Goal: Transaction & Acquisition: Purchase product/service

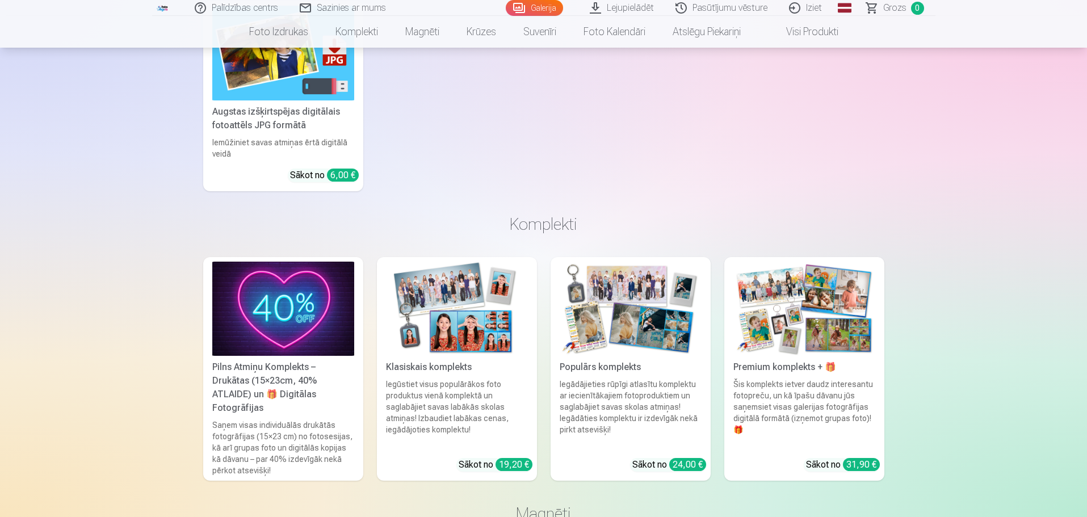
scroll to position [5847, 0]
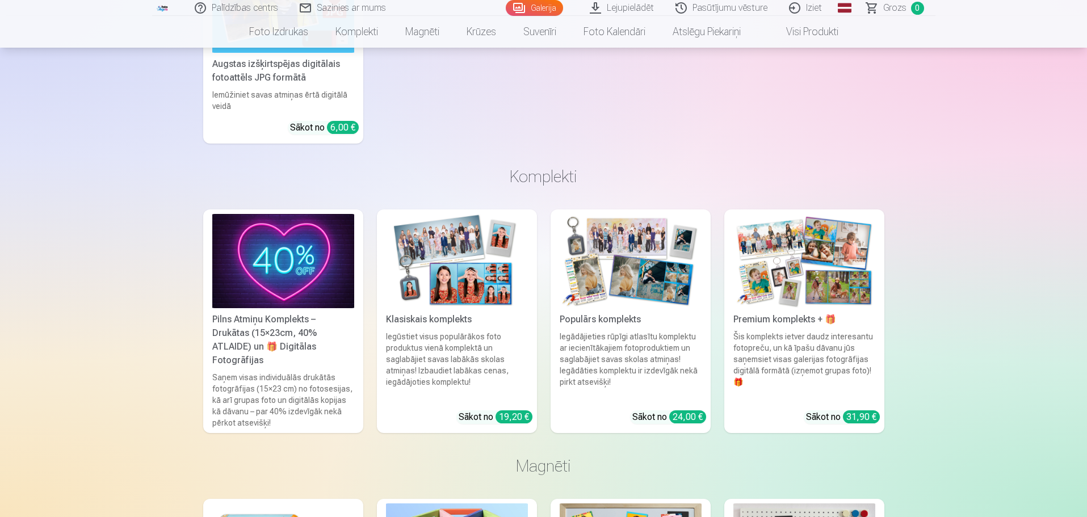
click at [863, 410] on div "31,90 €" at bounding box center [861, 416] width 37 height 13
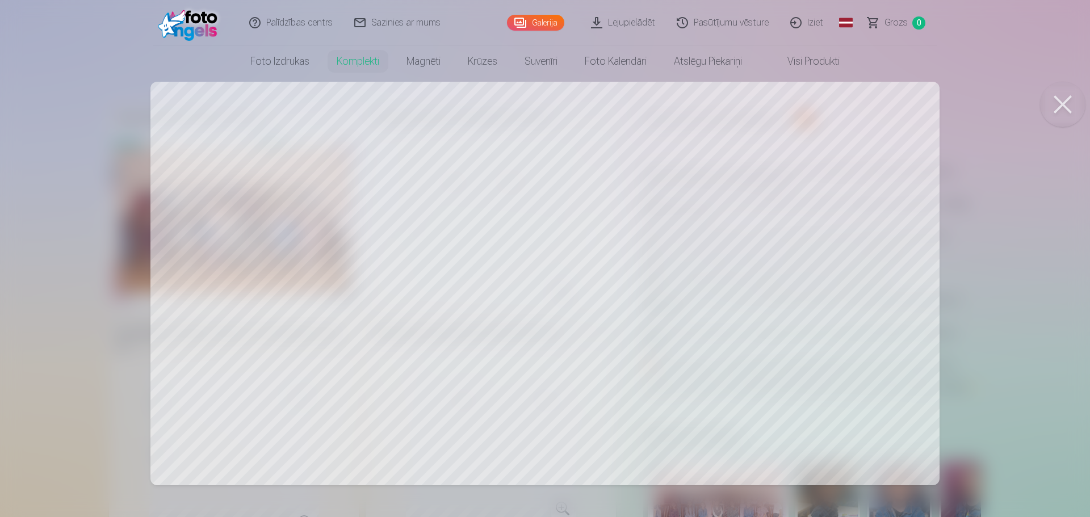
click at [1067, 103] on button at bounding box center [1062, 104] width 45 height 45
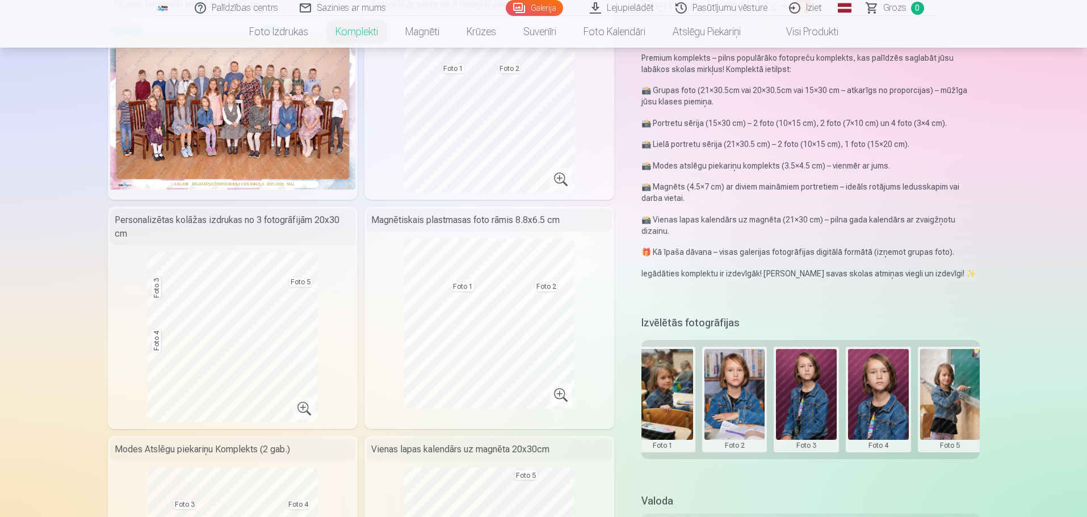
scroll to position [0, 171]
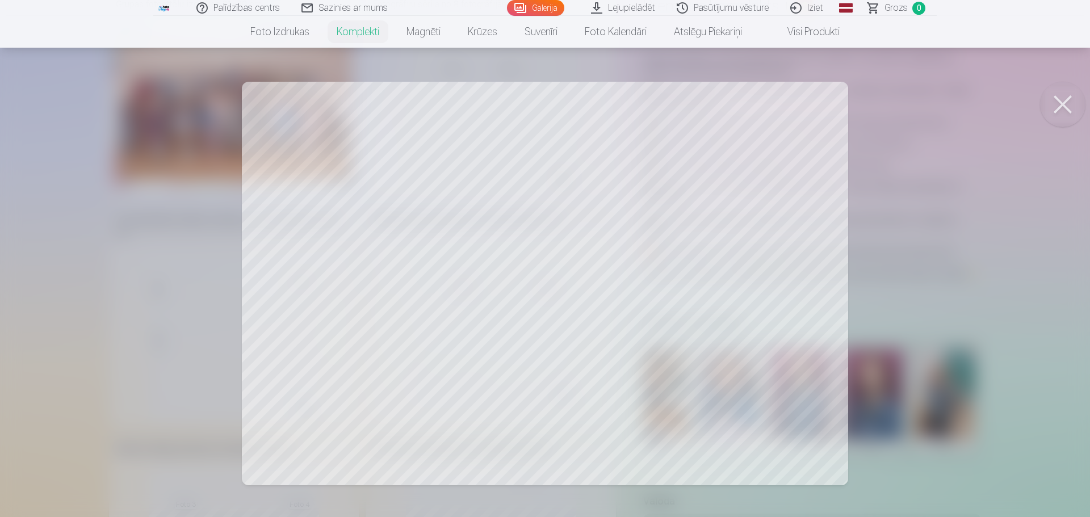
click at [1063, 100] on button at bounding box center [1062, 104] width 45 height 45
drag, startPoint x: 850, startPoint y: 183, endPoint x: 747, endPoint y: 228, distance: 112.9
click at [835, 187] on div at bounding box center [545, 258] width 1090 height 517
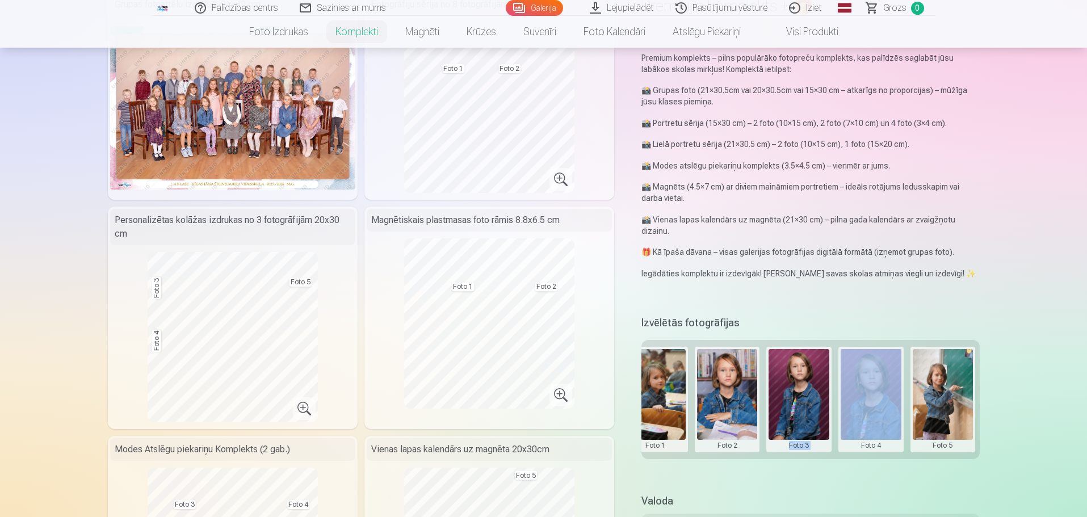
drag, startPoint x: 858, startPoint y: 463, endPoint x: 762, endPoint y: 460, distance: 95.4
click at [768, 459] on div "Izvēlētās fotogrāfijas Grupas foto Foto 1 Foto 2 Foto 3 Foto 4 Foto 5" at bounding box center [810, 396] width 338 height 167
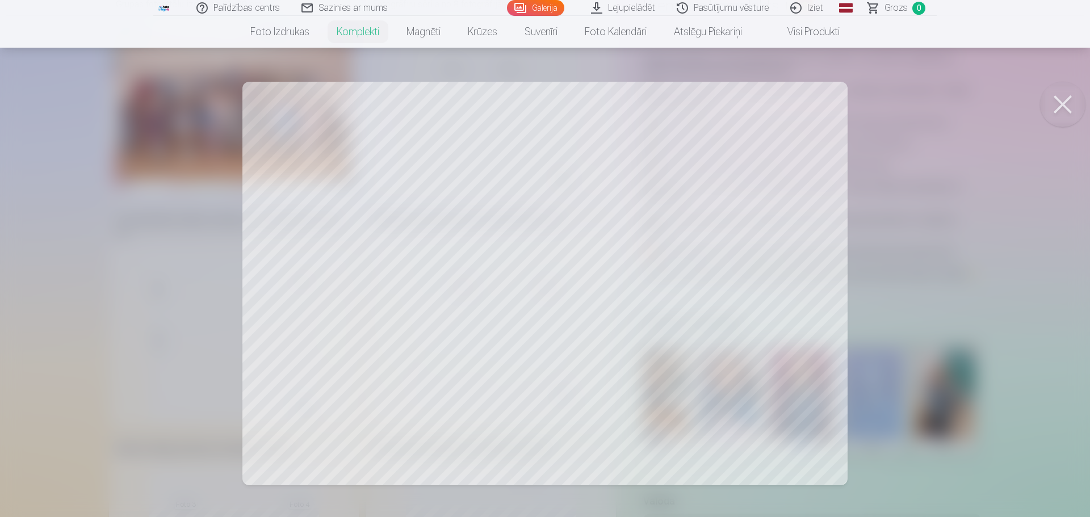
click at [1060, 108] on button at bounding box center [1062, 104] width 45 height 45
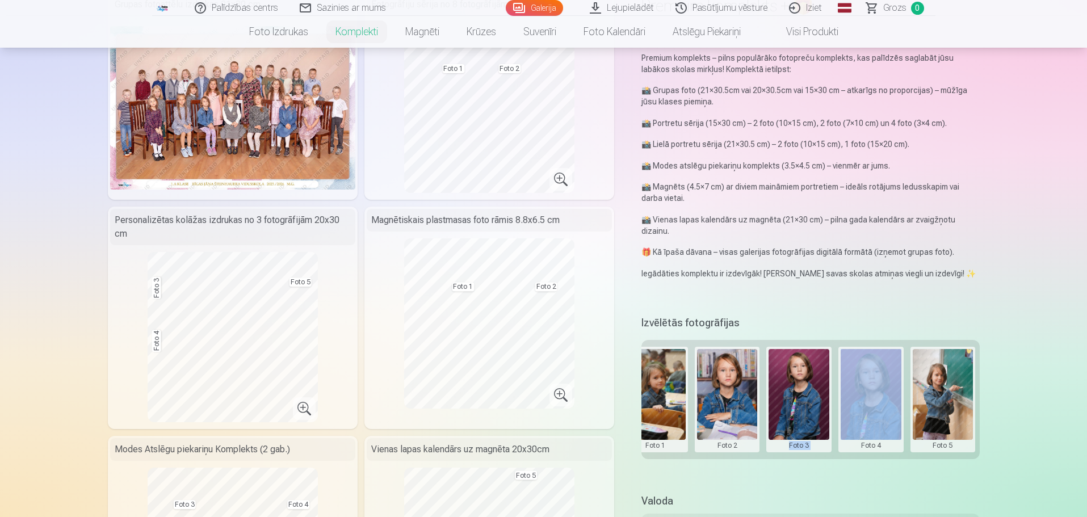
click at [917, 425] on button at bounding box center [943, 399] width 61 height 101
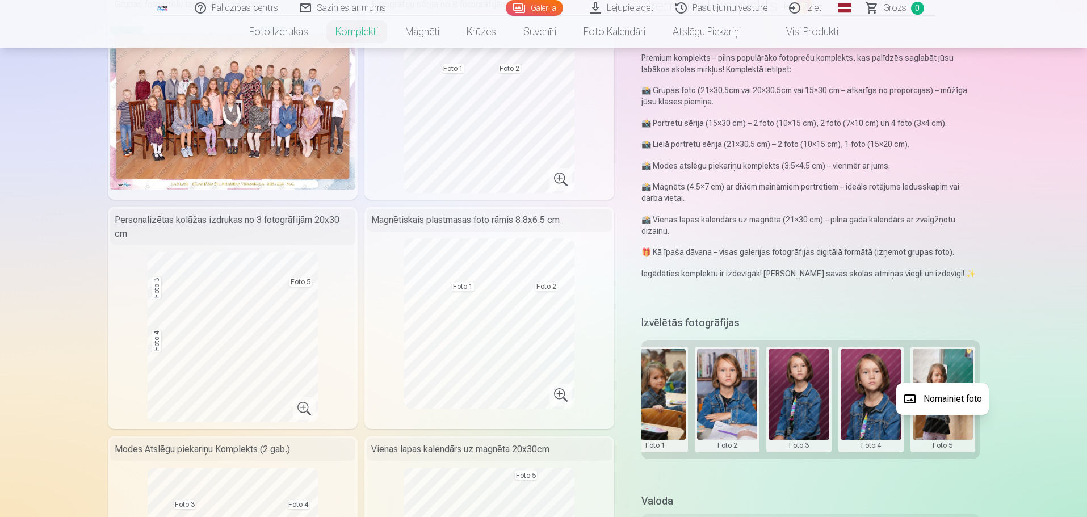
click at [882, 427] on div at bounding box center [543, 258] width 1087 height 517
click at [951, 408] on button at bounding box center [943, 399] width 61 height 101
click at [954, 400] on button "Nomainiet foto" at bounding box center [942, 399] width 93 height 32
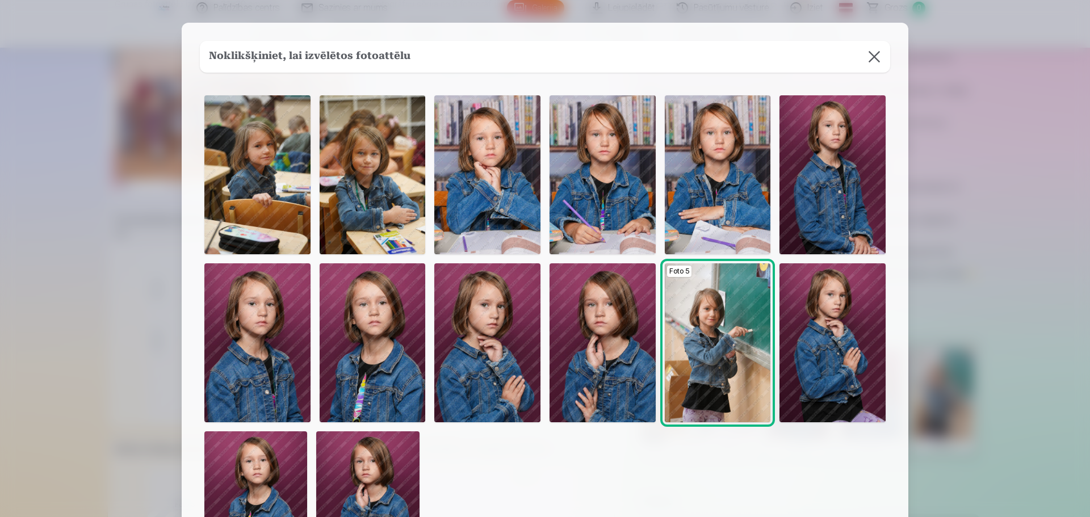
click at [724, 364] on img at bounding box center [718, 342] width 106 height 159
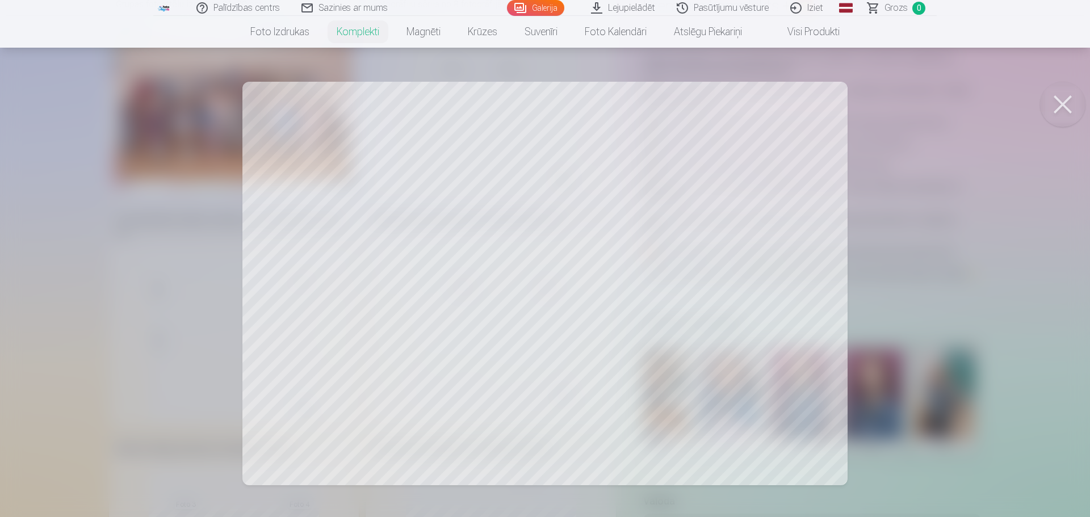
click at [748, 274] on div at bounding box center [545, 258] width 1090 height 517
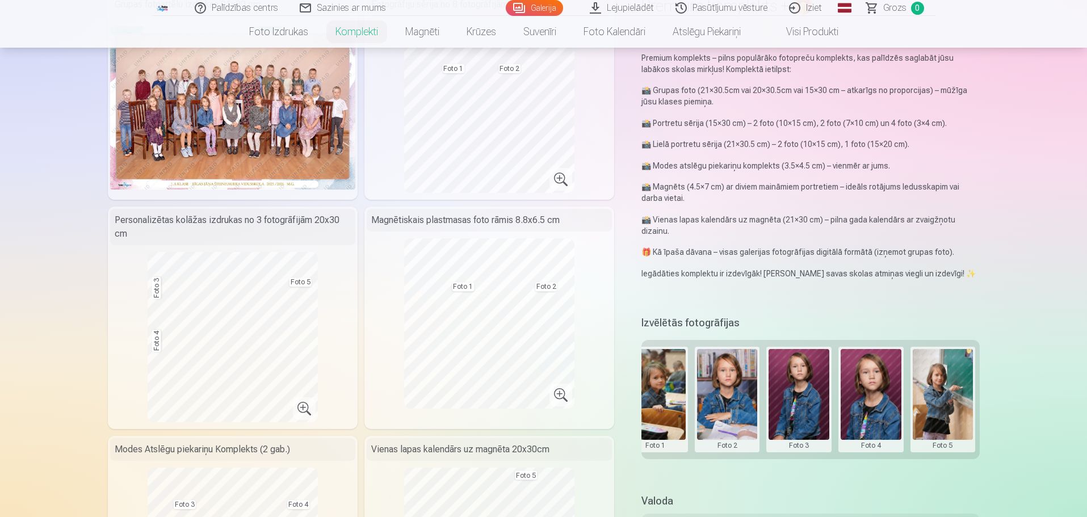
click at [933, 420] on button at bounding box center [943, 399] width 61 height 101
click at [941, 396] on button "Nomainiet foto" at bounding box center [942, 399] width 93 height 32
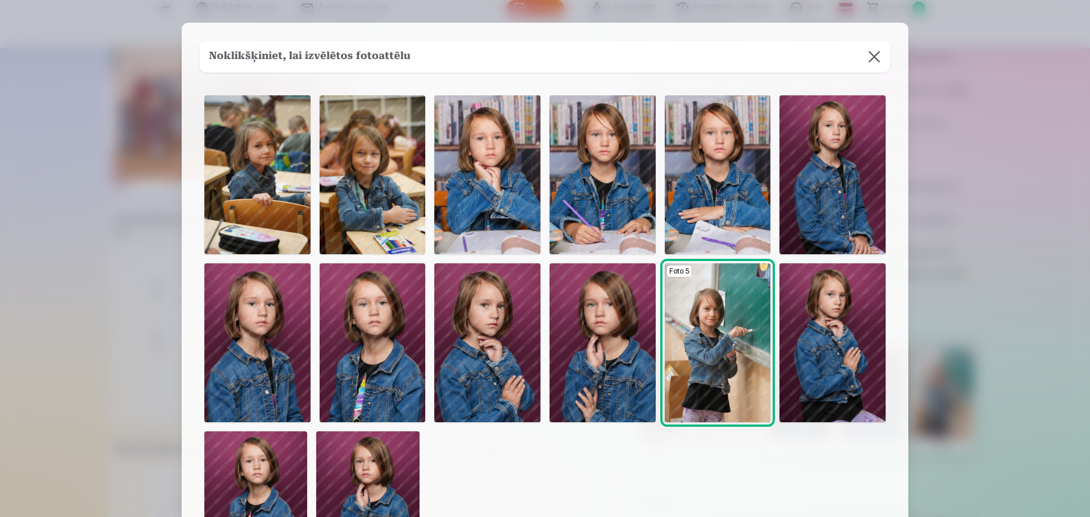
click at [675, 278] on div "Foto 5" at bounding box center [718, 342] width 106 height 159
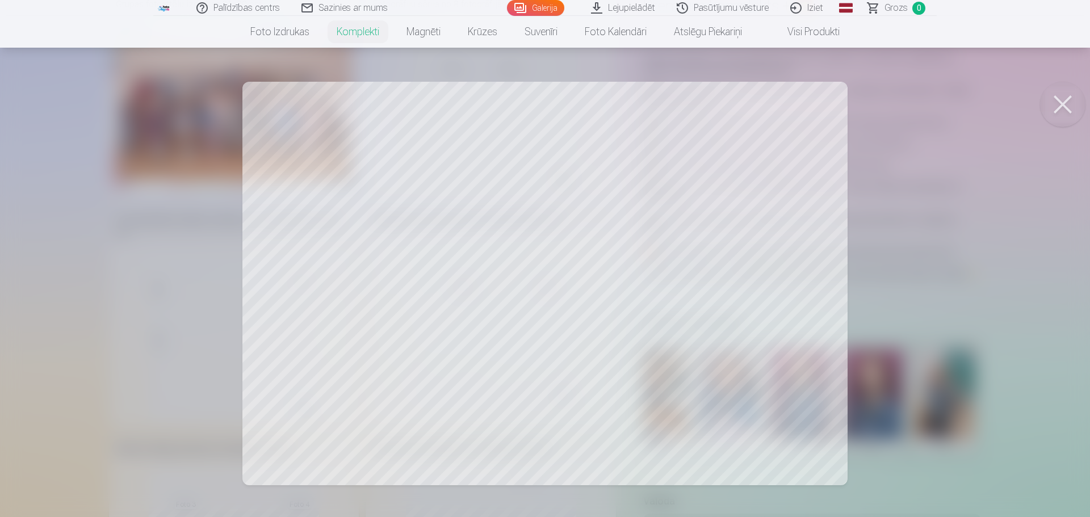
drag, startPoint x: 371, startPoint y: 263, endPoint x: 372, endPoint y: 312, distance: 48.3
click at [372, 312] on div at bounding box center [545, 258] width 1090 height 517
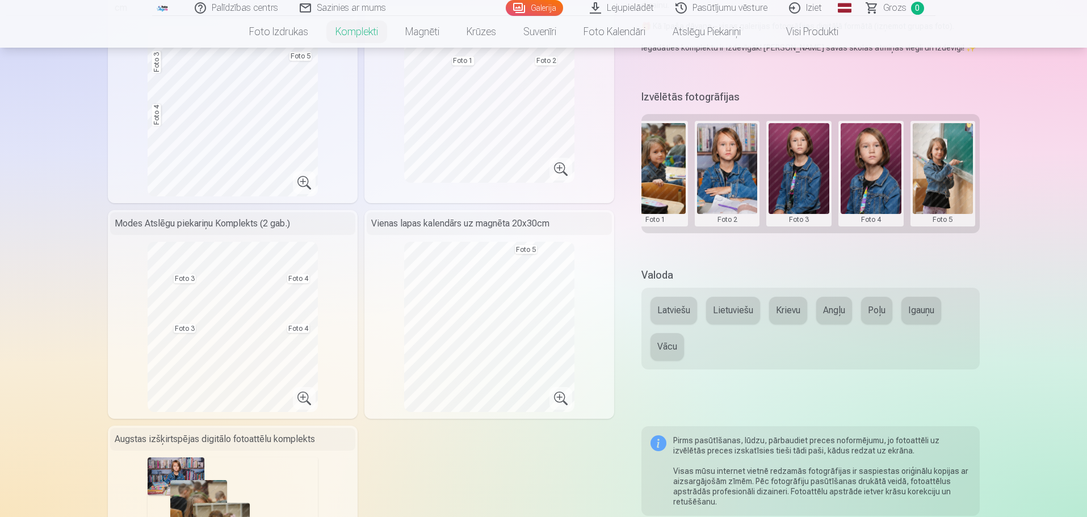
scroll to position [341, 0]
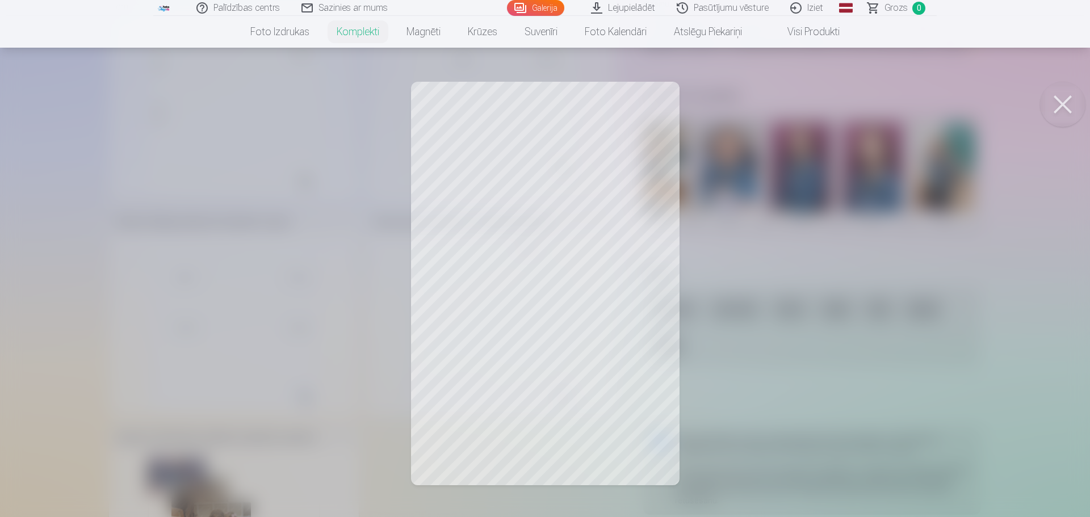
click at [609, 259] on div at bounding box center [545, 258] width 1090 height 517
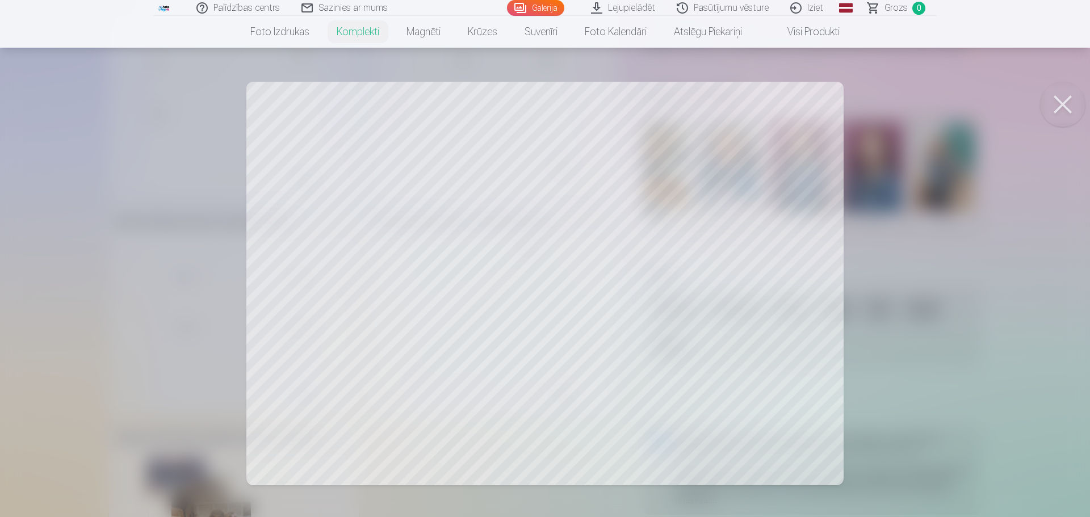
click at [732, 184] on div at bounding box center [545, 258] width 1090 height 517
drag, startPoint x: 1058, startPoint y: 105, endPoint x: 1049, endPoint y: 108, distance: 10.2
click at [1058, 105] on button at bounding box center [1062, 104] width 45 height 45
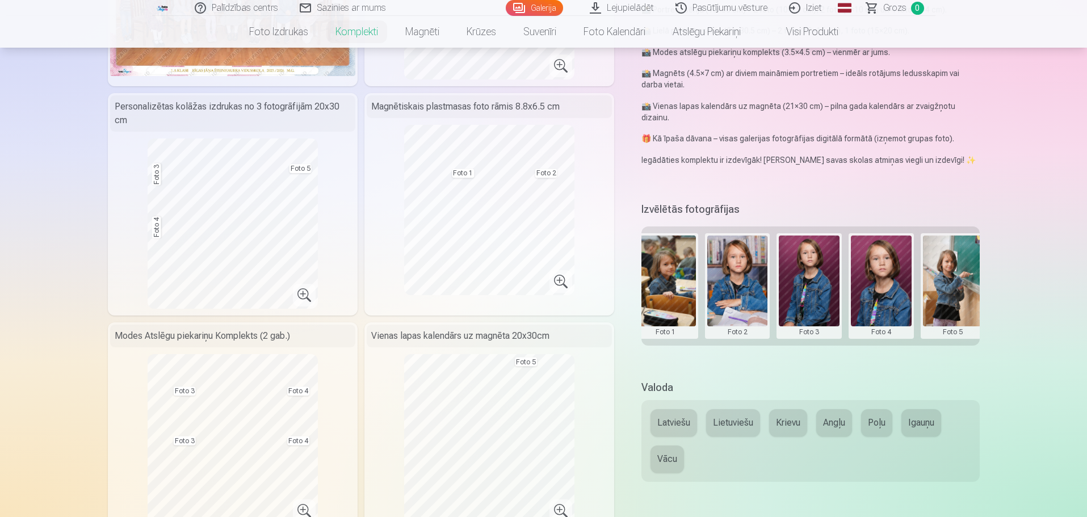
scroll to position [0, 171]
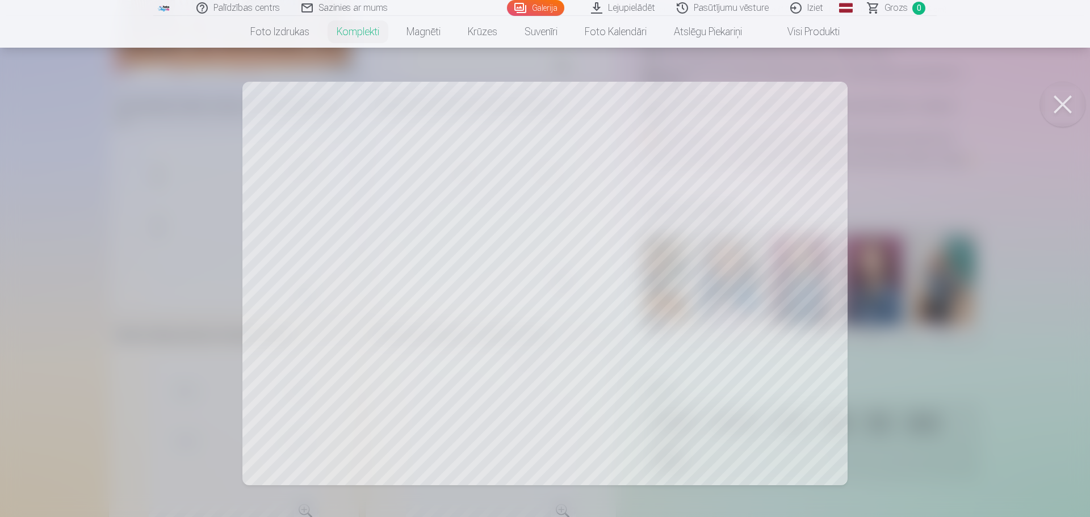
click at [630, 232] on div at bounding box center [545, 258] width 1090 height 517
click at [630, 232] on div "Premium komplekts + 🎁 Premium komplekts – pilns populārāko fotopreču komplekts,…" at bounding box center [544, 416] width 872 height 1079
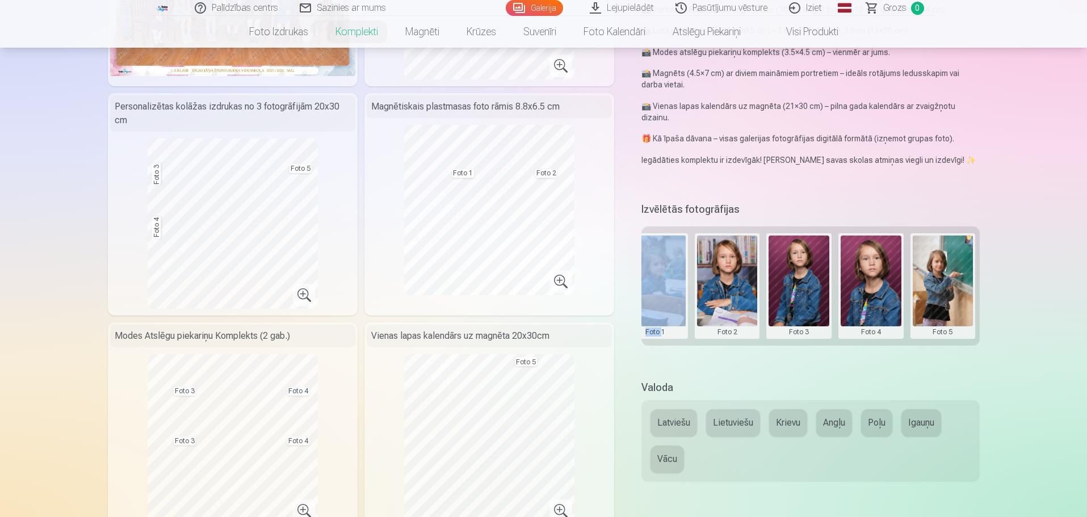
click at [961, 313] on button at bounding box center [943, 286] width 61 height 101
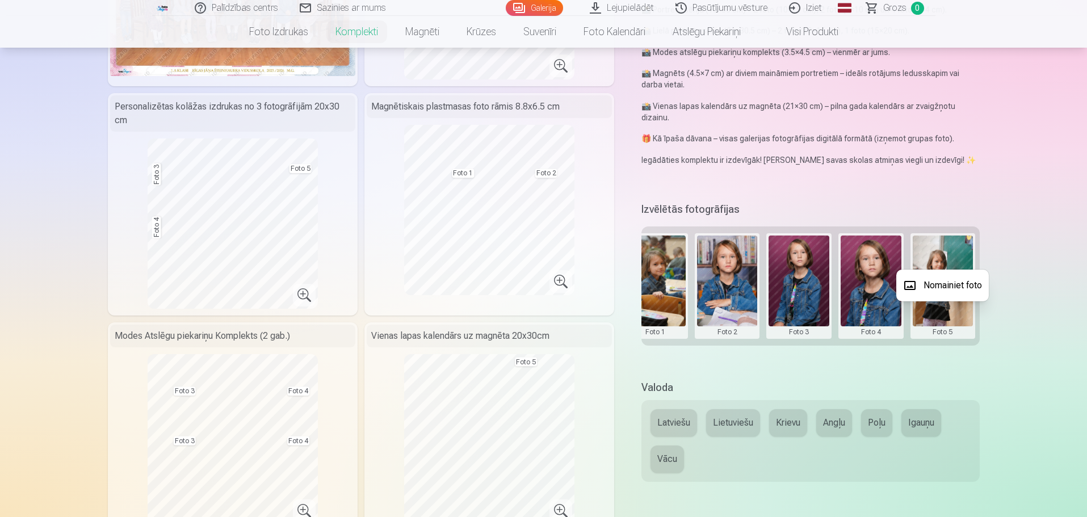
click at [487, 262] on div at bounding box center [543, 258] width 1087 height 517
click at [715, 295] on button at bounding box center [727, 286] width 61 height 101
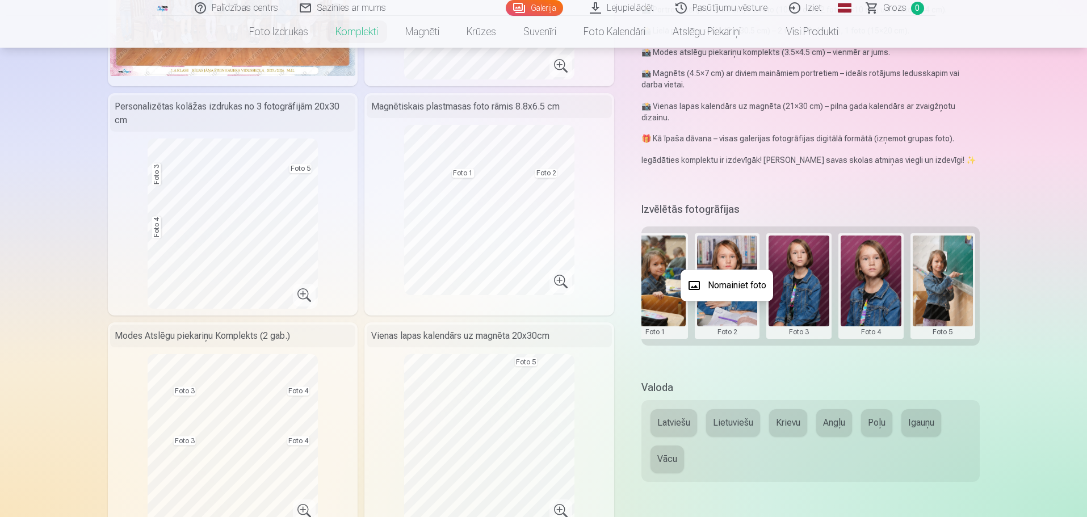
click at [730, 284] on button "Nomainiet foto" at bounding box center [727, 286] width 93 height 32
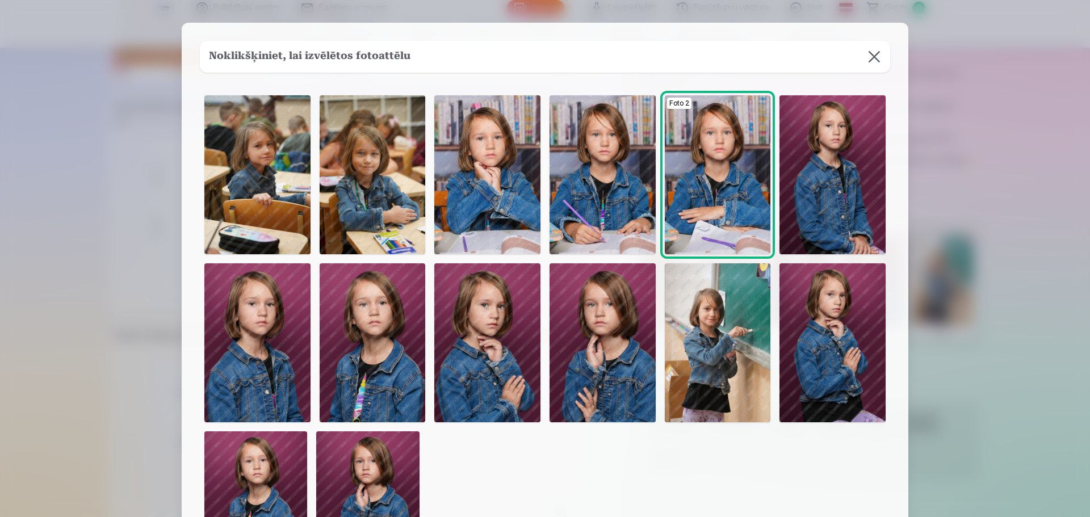
click at [715, 341] on img at bounding box center [718, 342] width 106 height 159
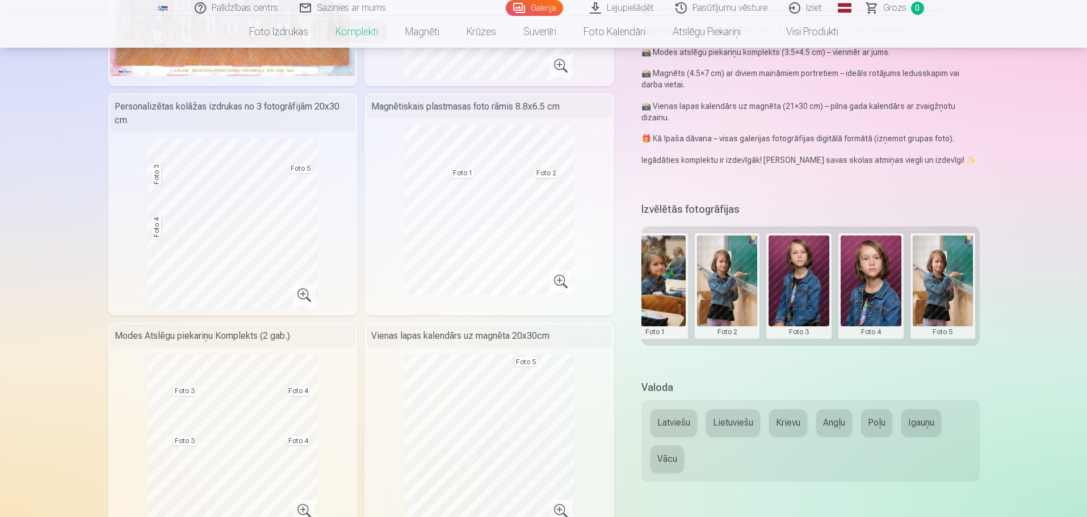
scroll to position [284, 0]
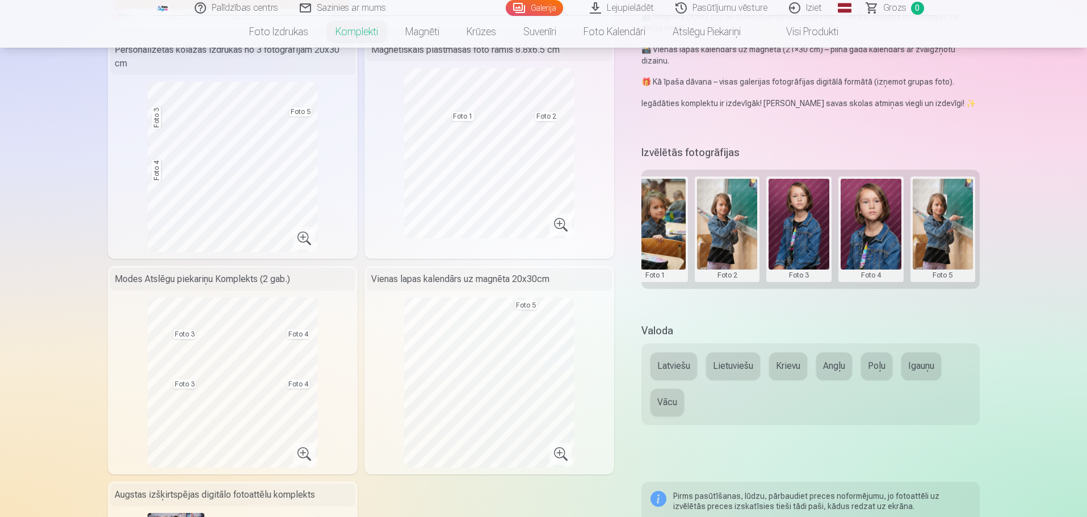
click at [676, 368] on button "Latviešu" at bounding box center [674, 366] width 47 height 27
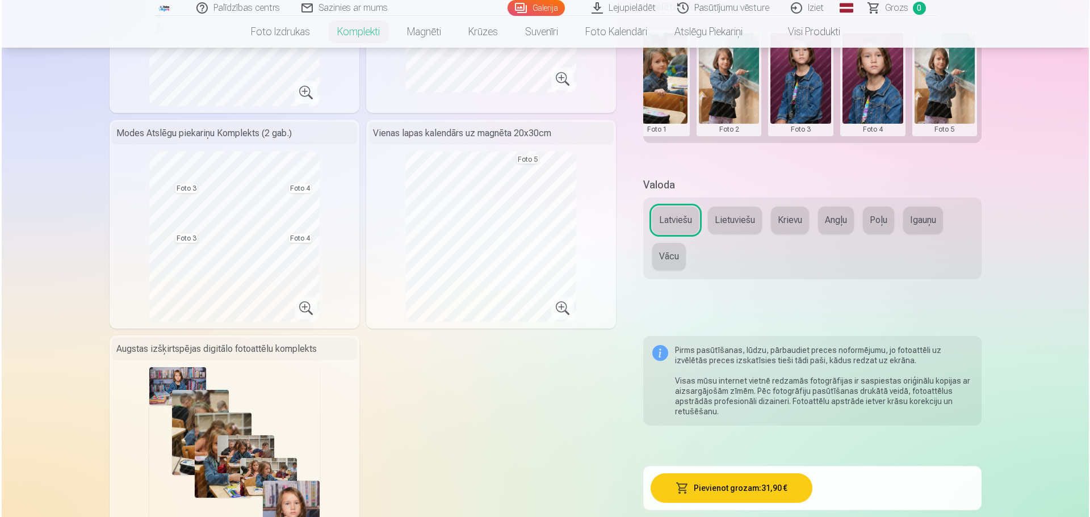
scroll to position [511, 0]
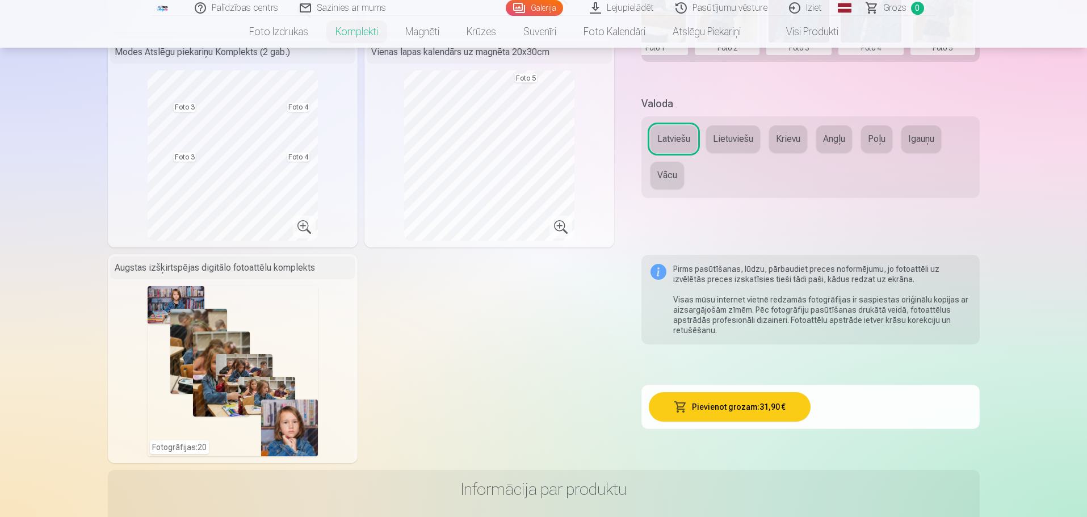
click at [707, 416] on button "Pievienot grozam : 31,90 €" at bounding box center [730, 407] width 162 height 30
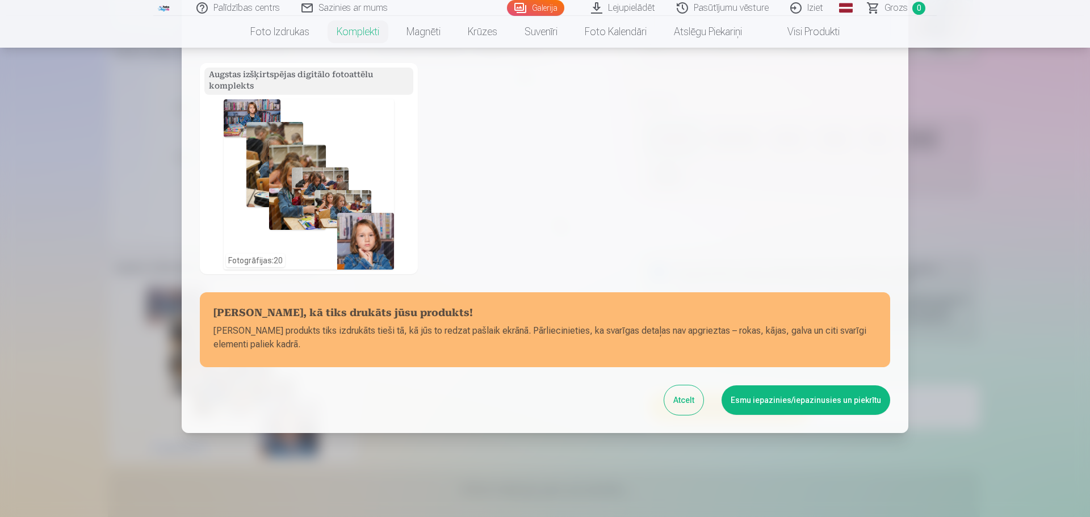
scroll to position [364, 0]
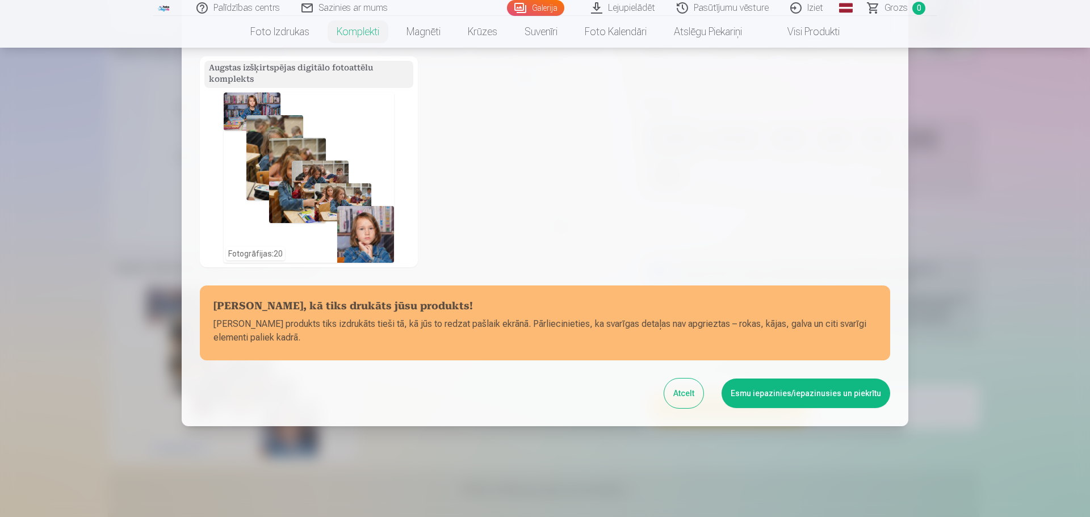
click at [814, 393] on button "Esmu iepazinies/iepazinusies un piekrītu" at bounding box center [806, 394] width 169 height 30
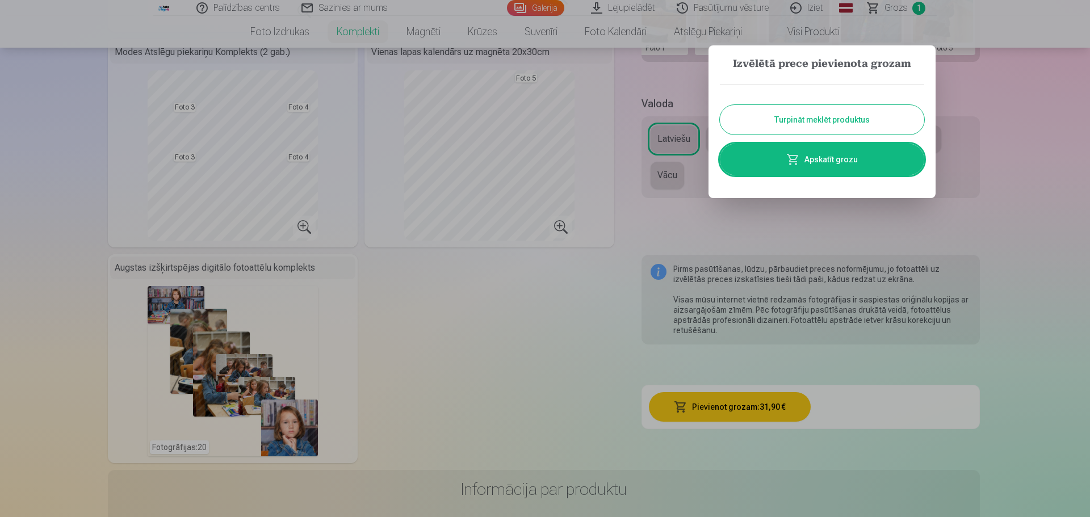
click at [840, 171] on link "Apskatīt grozu" at bounding box center [822, 160] width 204 height 32
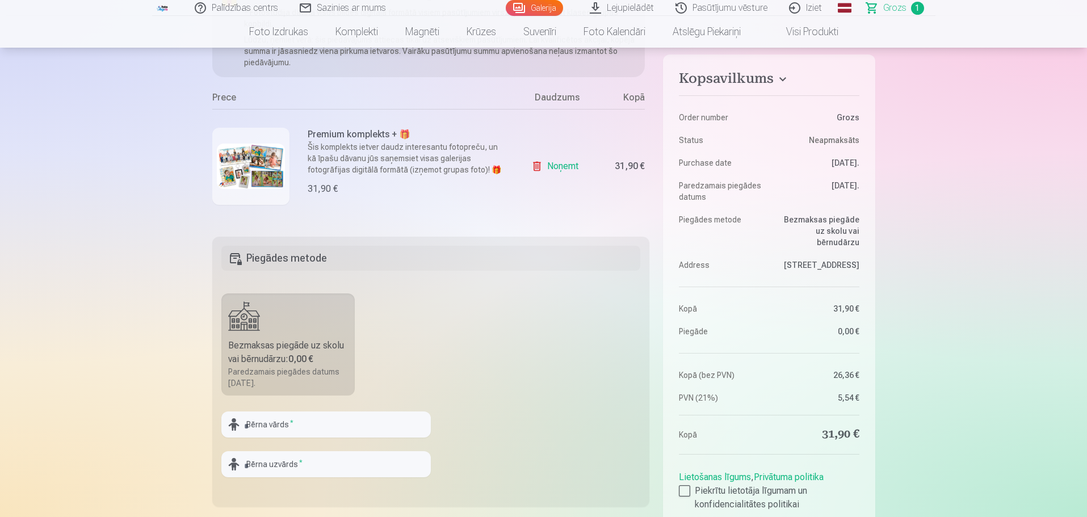
scroll to position [227, 0]
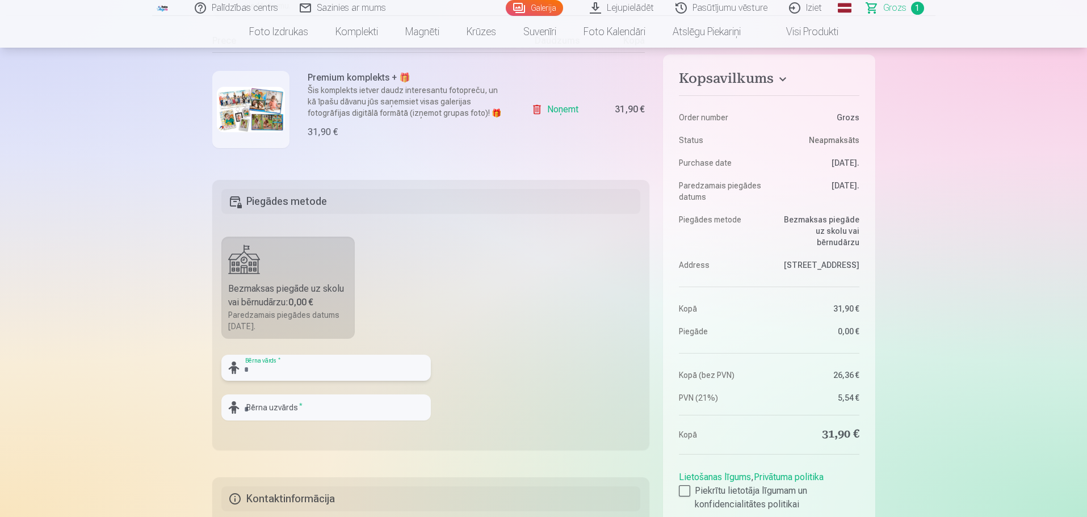
click at [279, 363] on input "text" at bounding box center [325, 368] width 209 height 26
click at [258, 369] on input "text" at bounding box center [325, 368] width 209 height 26
type input "****"
click at [274, 412] on input "text" at bounding box center [325, 408] width 209 height 26
type input "*****"
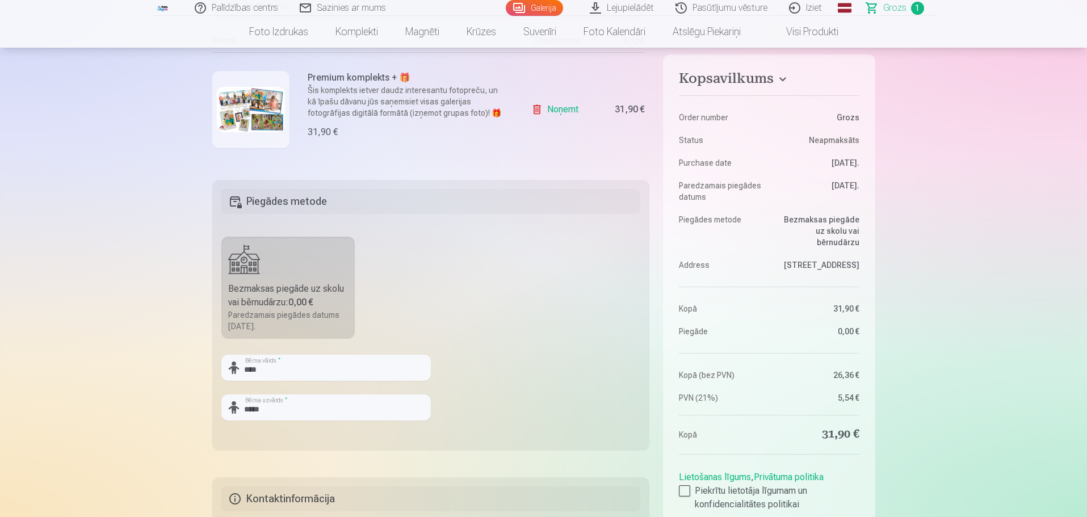
click at [515, 391] on fieldset "Piegādes metode Bezmaksas piegāde uz skolu vai bērnudārzu : 0,00 € Paredzamais …" at bounding box center [431, 315] width 438 height 270
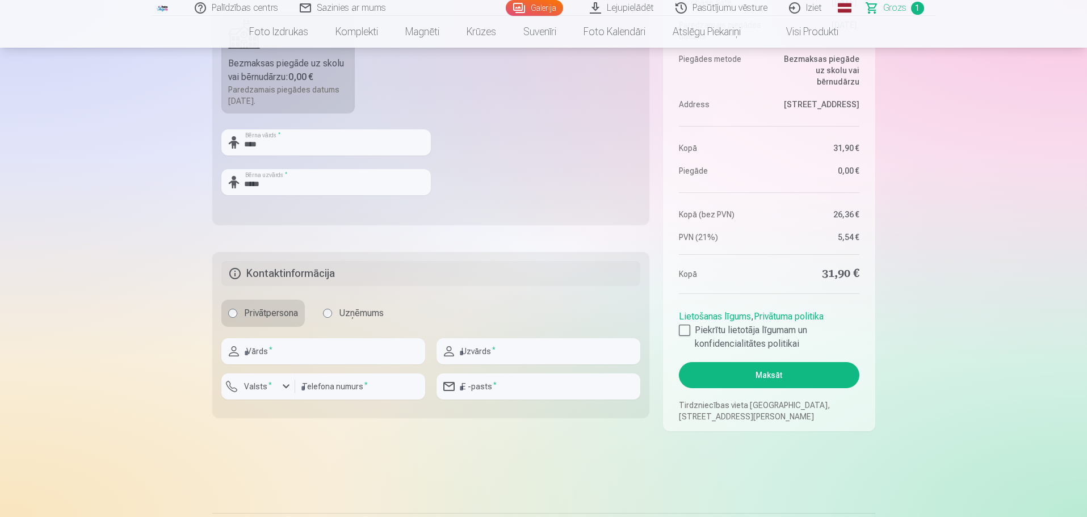
scroll to position [454, 0]
click at [684, 334] on div at bounding box center [684, 328] width 11 height 11
click at [340, 358] on input "text" at bounding box center [323, 350] width 204 height 26
type input "*****"
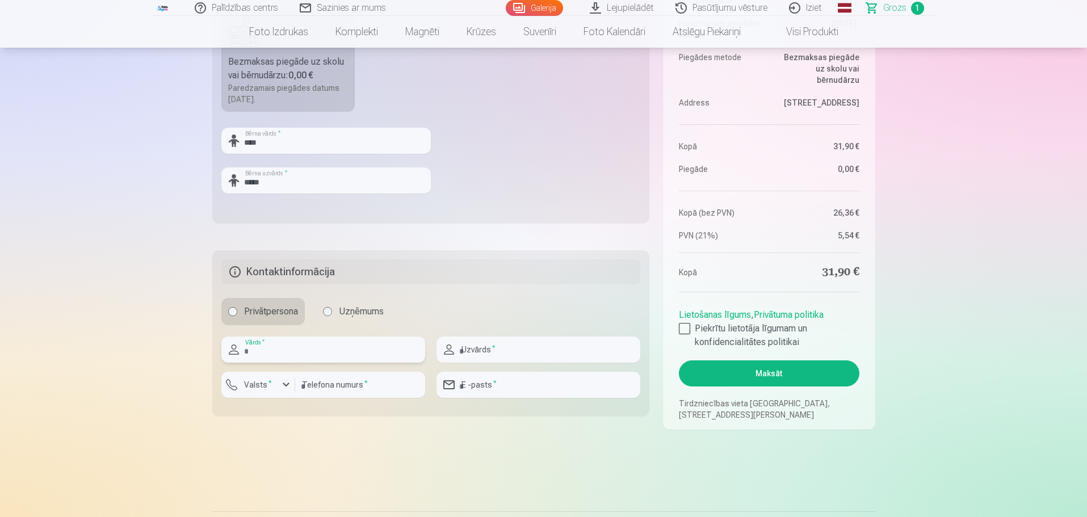
type input "********"
type input "**********"
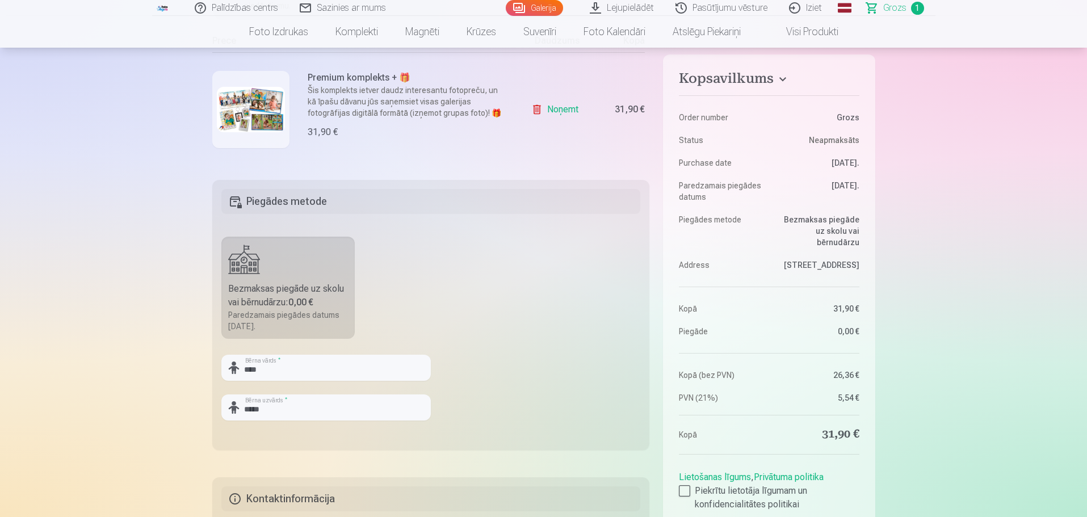
scroll to position [170, 0]
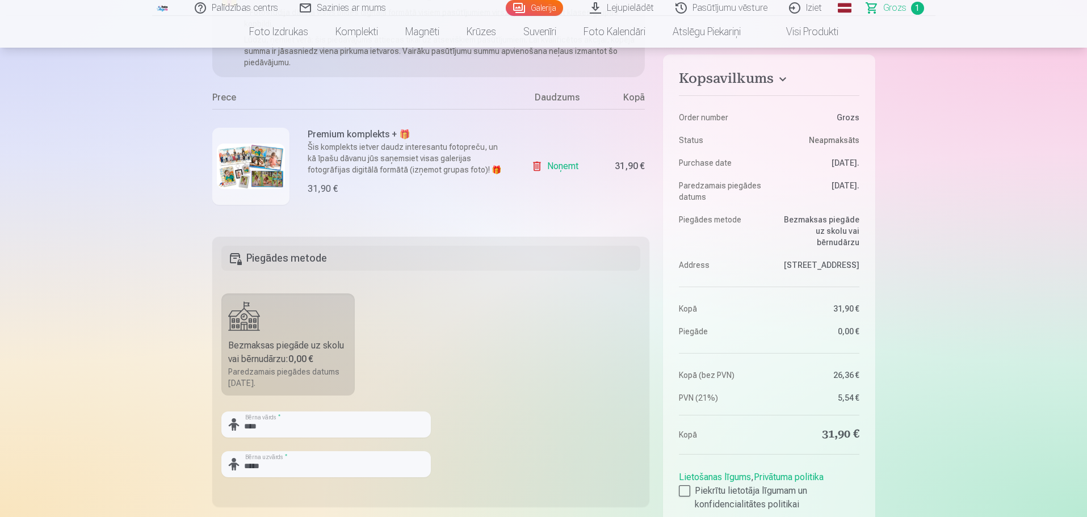
drag, startPoint x: 782, startPoint y: 253, endPoint x: 838, endPoint y: 255, distance: 56.8
click at [838, 259] on dd "[STREET_ADDRESS]" at bounding box center [817, 264] width 85 height 11
copy dd "[STREET_ADDRESS],"
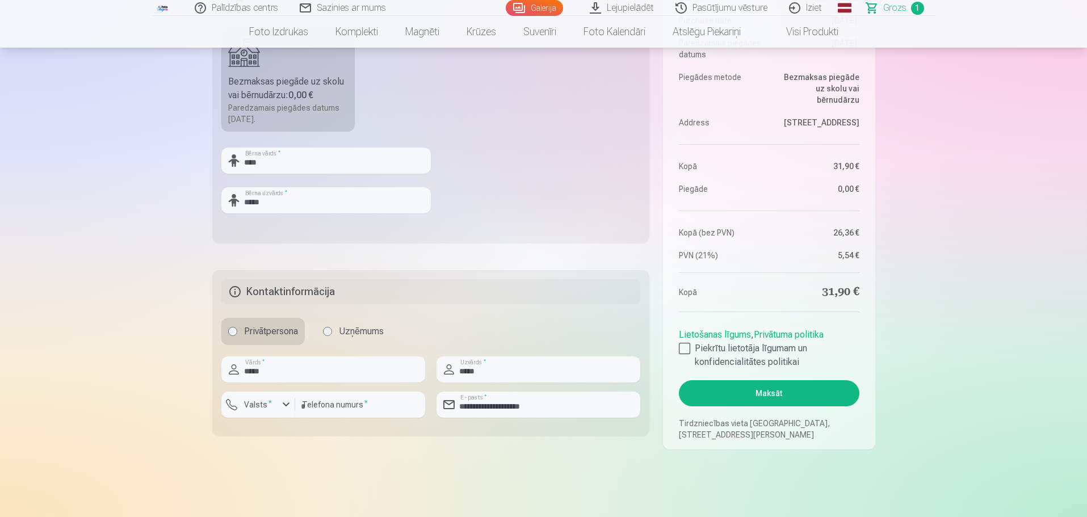
scroll to position [454, 0]
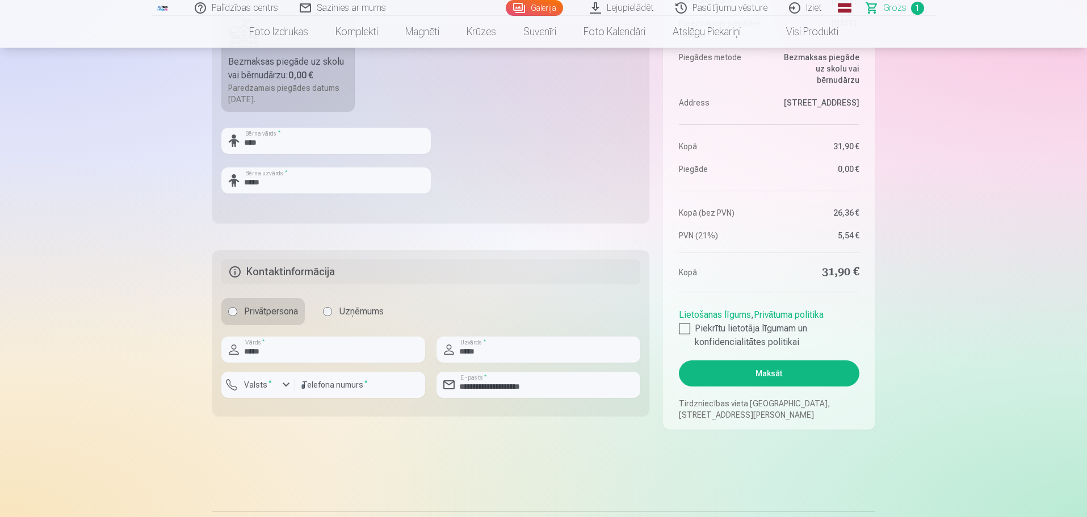
click at [782, 375] on button "Maksāt" at bounding box center [769, 373] width 180 height 26
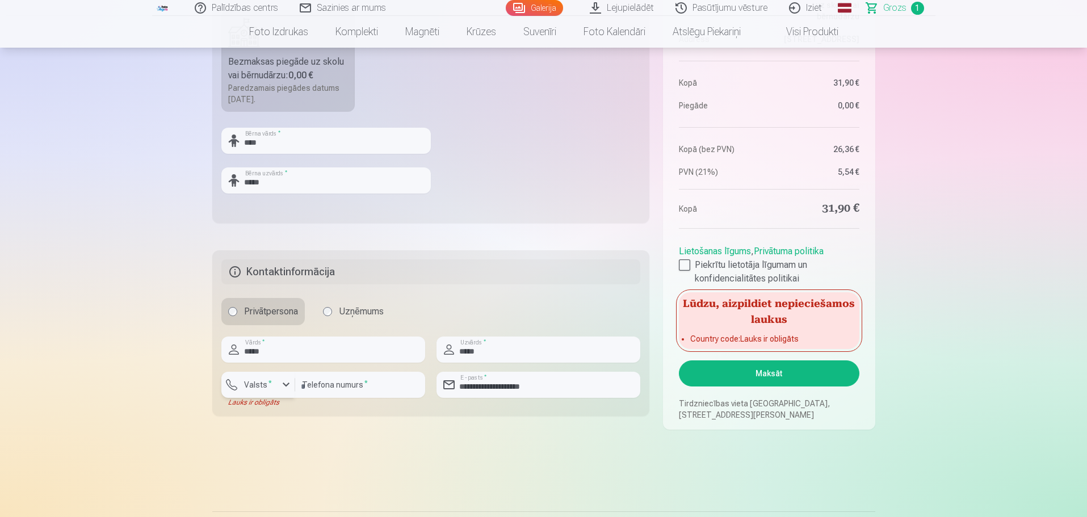
click at [262, 388] on label "Valsts *" at bounding box center [258, 384] width 37 height 11
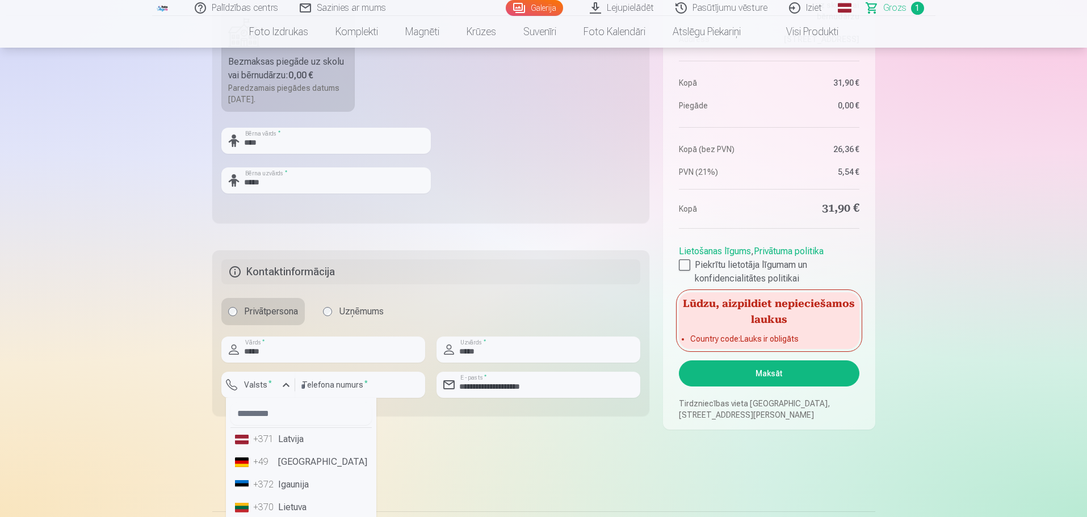
click at [277, 436] on li "+371 Latvija" at bounding box center [300, 439] width 141 height 23
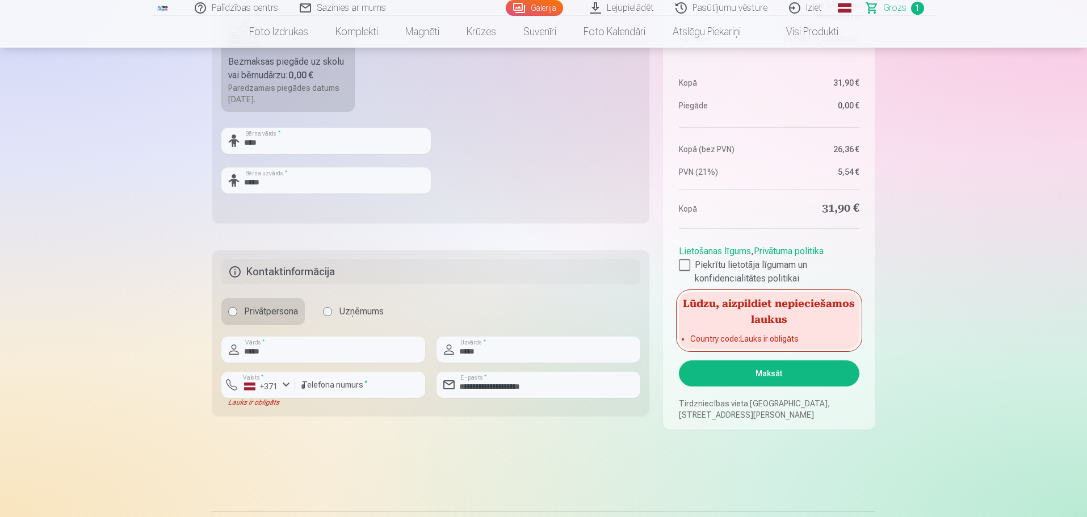
click at [781, 376] on button "Maksāt" at bounding box center [769, 373] width 180 height 26
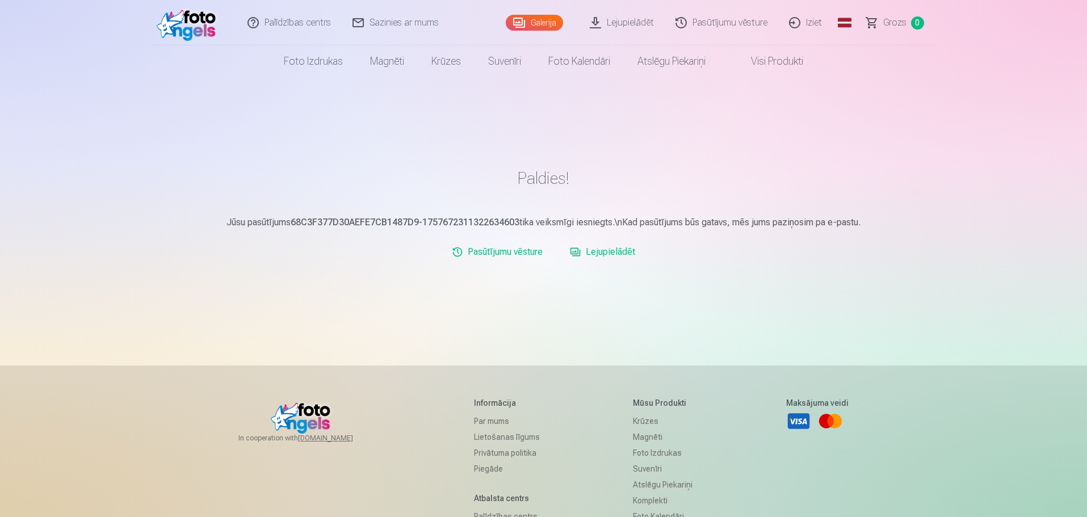
click at [819, 24] on link "Iziet" at bounding box center [806, 22] width 54 height 45
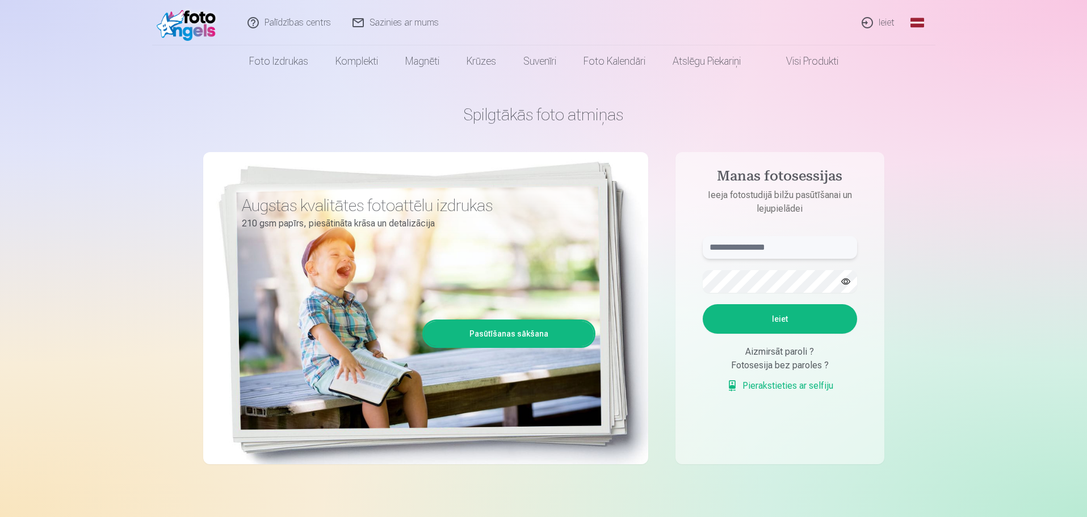
click at [774, 244] on input "text" at bounding box center [780, 247] width 154 height 23
type input "**********"
click at [798, 321] on button "Ieiet" at bounding box center [780, 319] width 154 height 30
